Goal: Transaction & Acquisition: Book appointment/travel/reservation

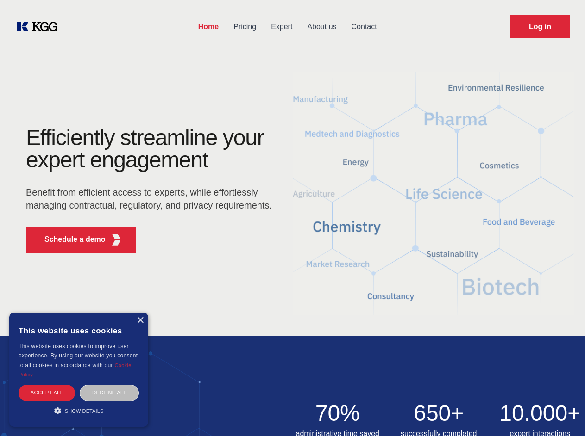
click at [292, 218] on div "Efficiently streamline your expert engagement Benefit from efficient access to …" at bounding box center [151, 194] width 281 height 134
click at [69, 240] on p "Schedule a demo" at bounding box center [74, 239] width 61 height 11
click at [140, 321] on div "× This website uses cookies This website uses cookies to improve user experienc…" at bounding box center [78, 370] width 139 height 114
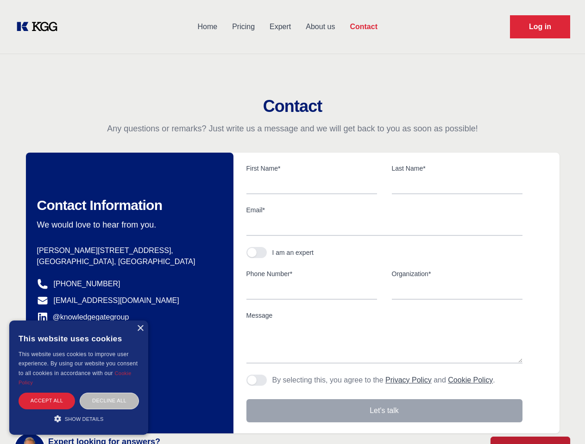
click at [47, 393] on div "Accept all" at bounding box center [47, 401] width 56 height 16
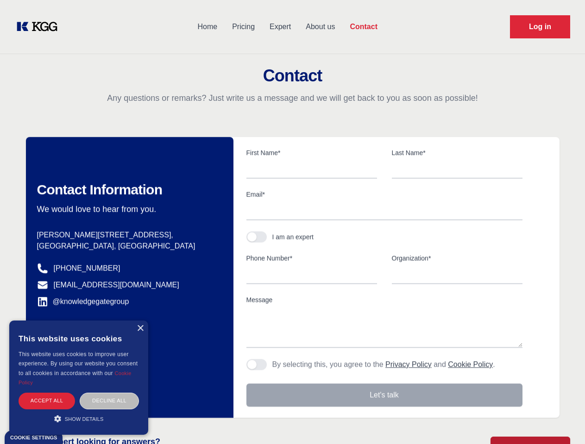
click at [109, 393] on div "Decline all" at bounding box center [109, 401] width 59 height 16
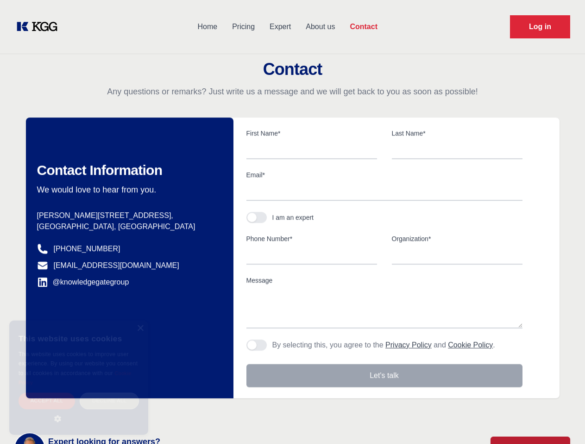
click at [79, 411] on main "Contact Any questions or remarks? Just write us a message and we will get back …" at bounding box center [292, 241] width 585 height 482
